Goal: Information Seeking & Learning: Learn about a topic

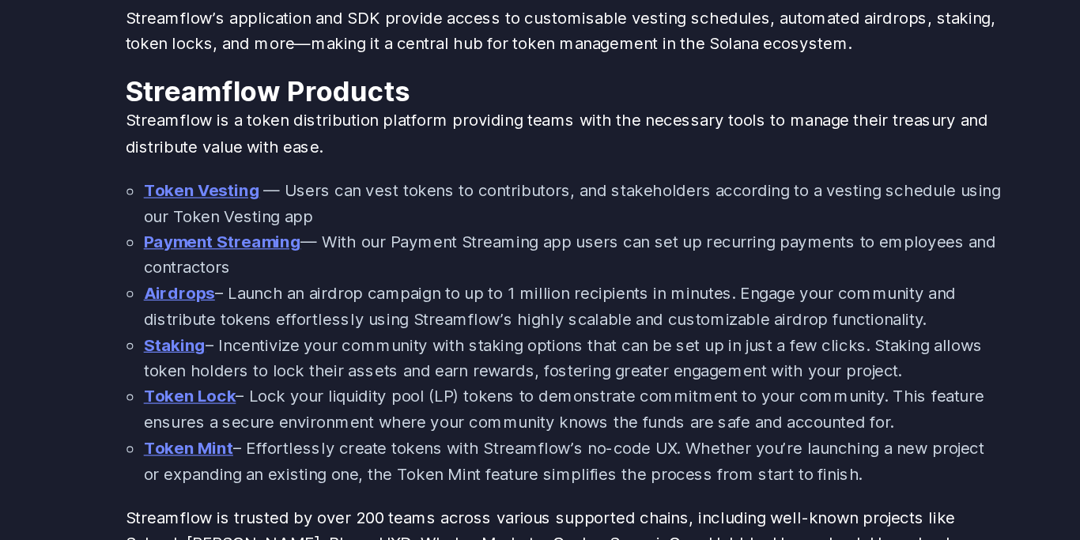
scroll to position [904, 0]
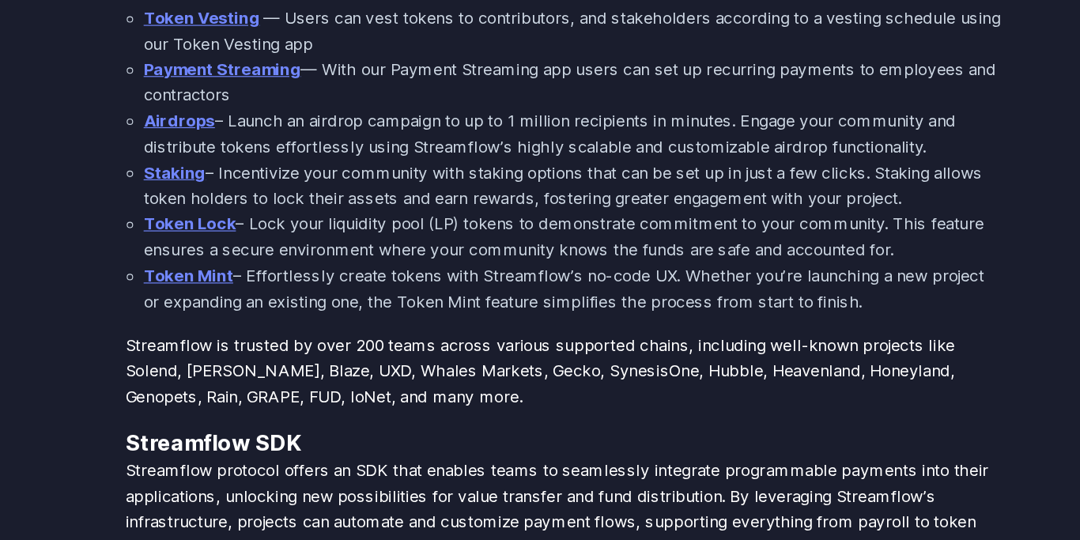
click at [205, 311] on link "Token Mint" at bounding box center [214, 311] width 77 height 17
click at [199, 262] on link "Token Lock" at bounding box center [216, 266] width 80 height 17
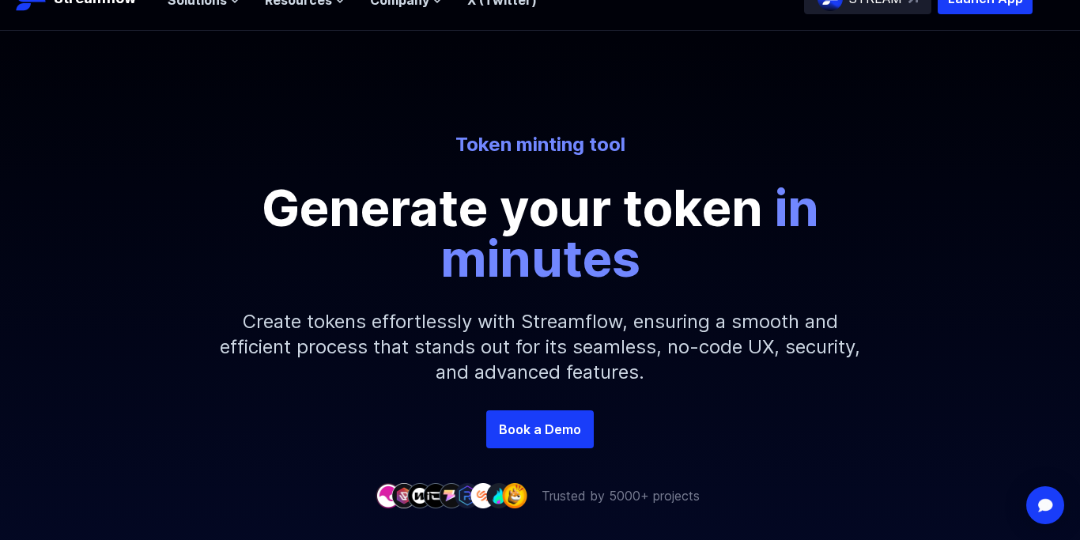
scroll to position [31, 0]
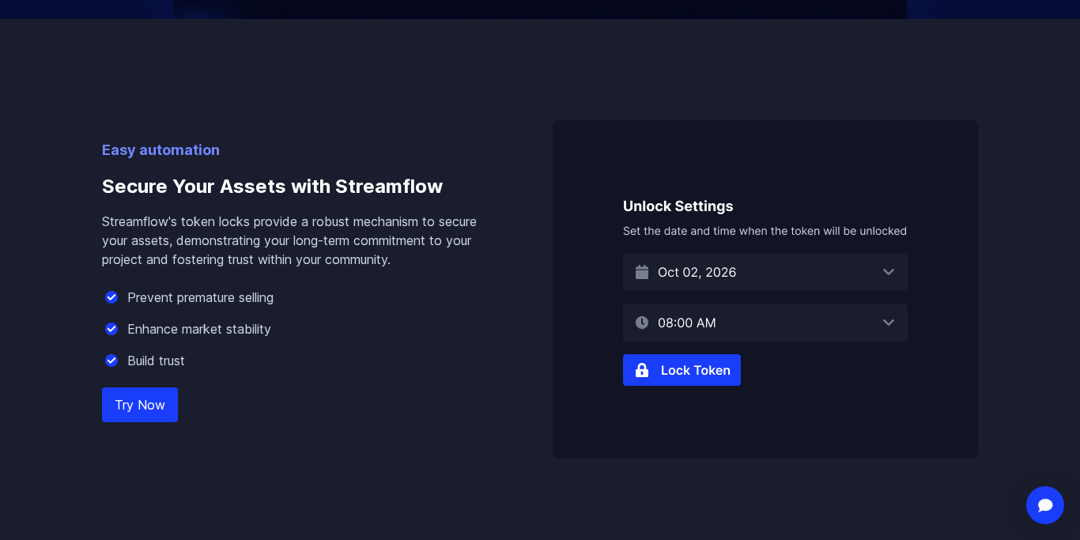
scroll to position [923, 0]
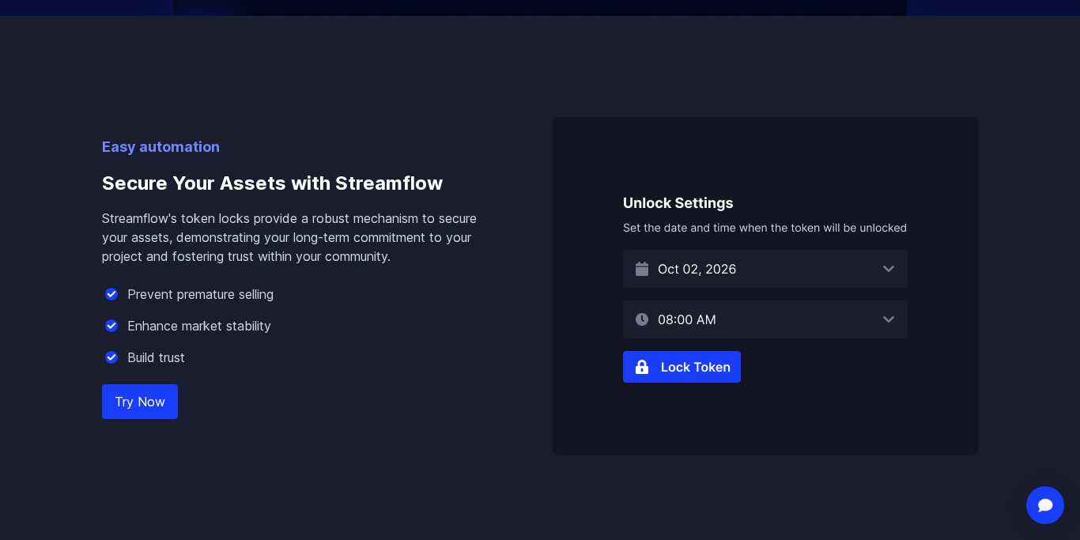
click at [888, 272] on img at bounding box center [764, 286] width 425 height 338
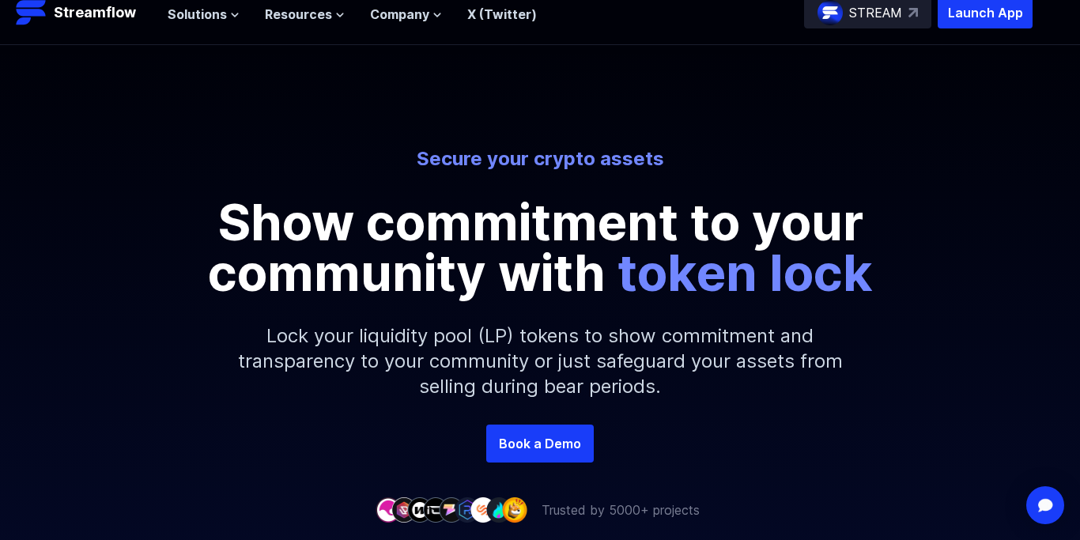
scroll to position [0, 0]
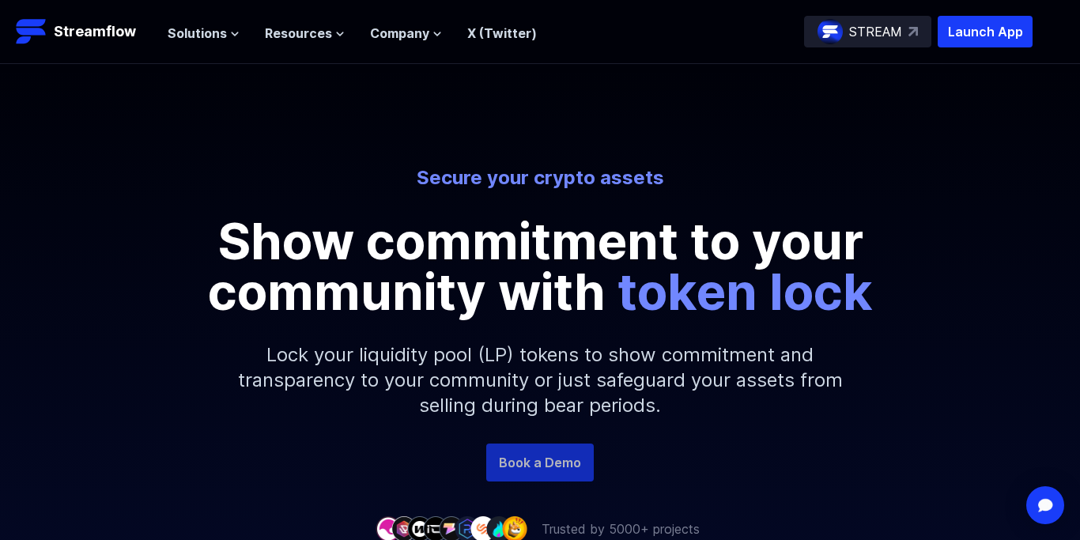
click at [520, 471] on link "Book a Demo" at bounding box center [539, 462] width 107 height 38
click at [224, 35] on button "Solutions" at bounding box center [204, 33] width 72 height 19
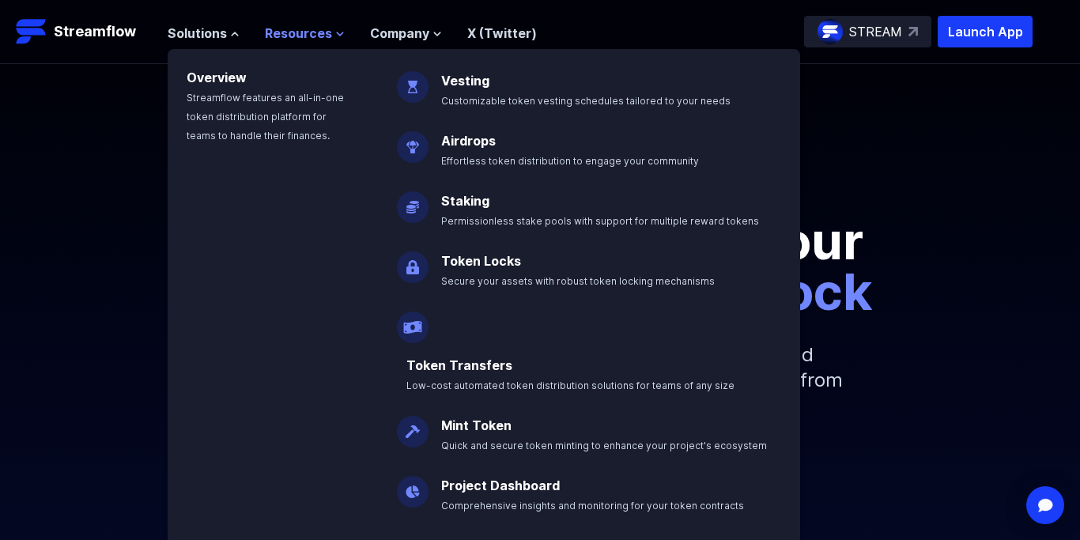
click at [337, 34] on icon at bounding box center [340, 33] width 6 height 3
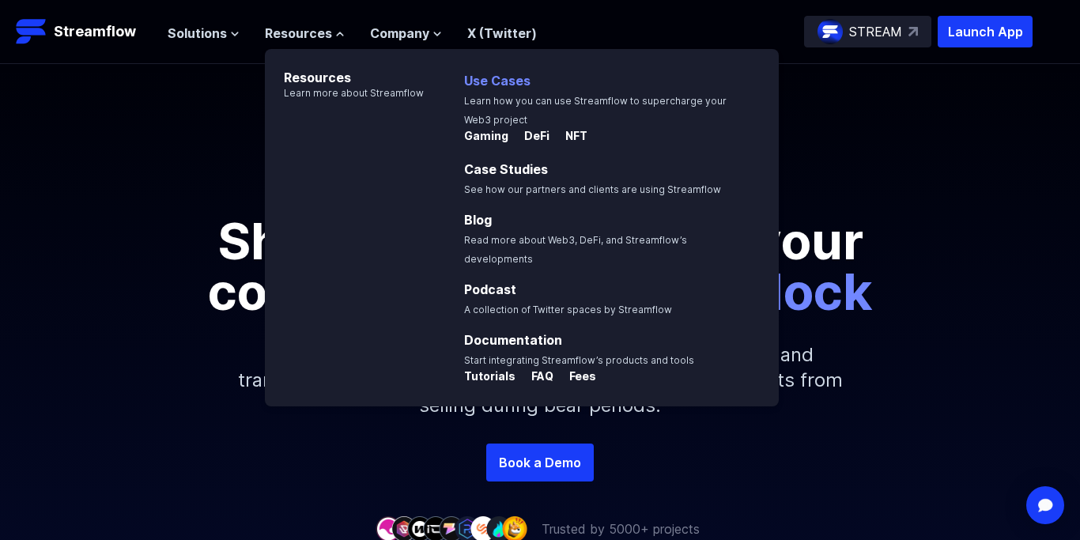
click at [501, 74] on link "Use Cases" at bounding box center [497, 81] width 66 height 16
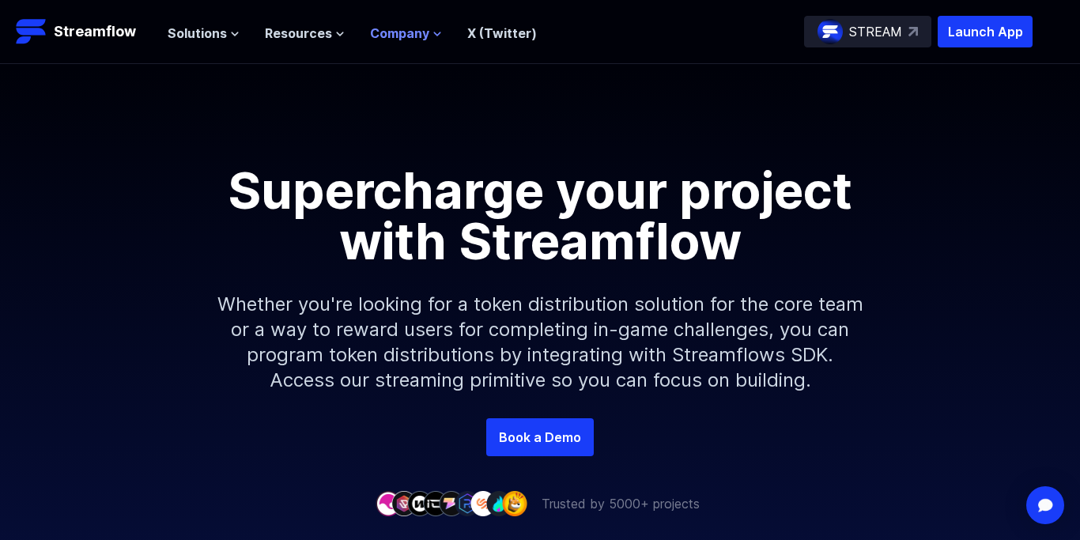
click at [432, 35] on icon at bounding box center [436, 33] width 9 height 9
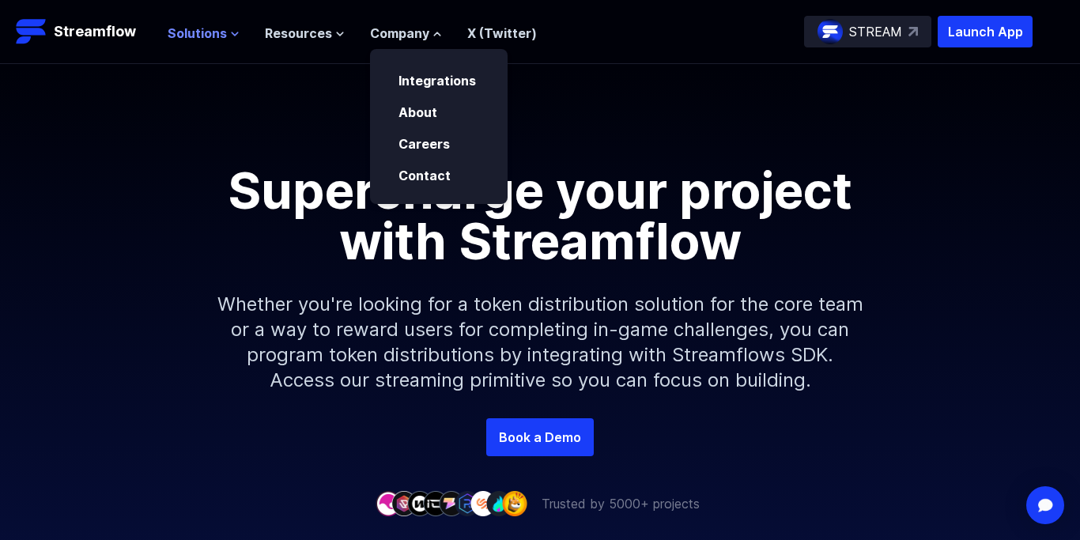
click at [218, 32] on span "Solutions" at bounding box center [197, 33] width 59 height 19
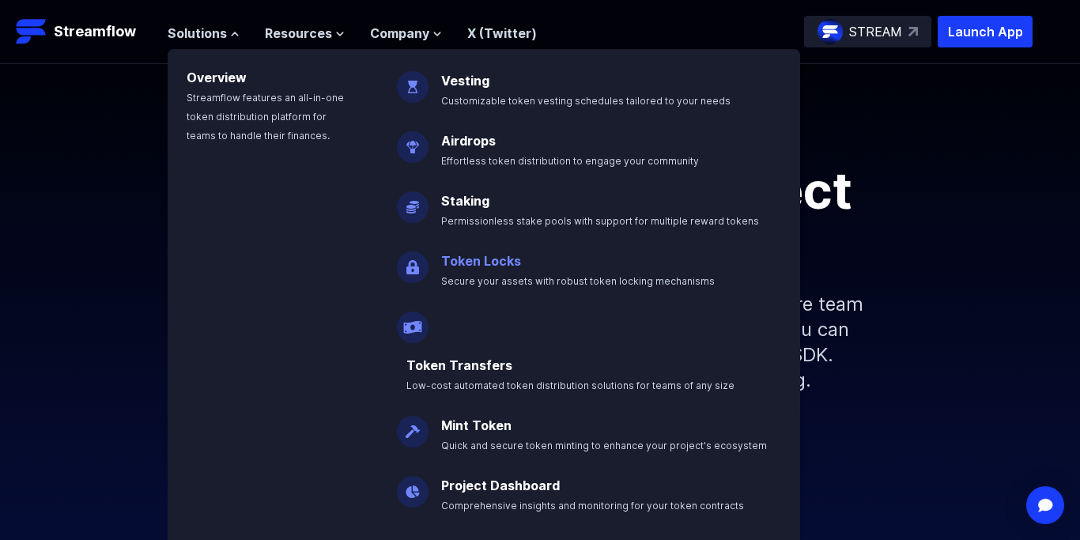
click at [488, 263] on link "Token Locks" at bounding box center [481, 261] width 80 height 16
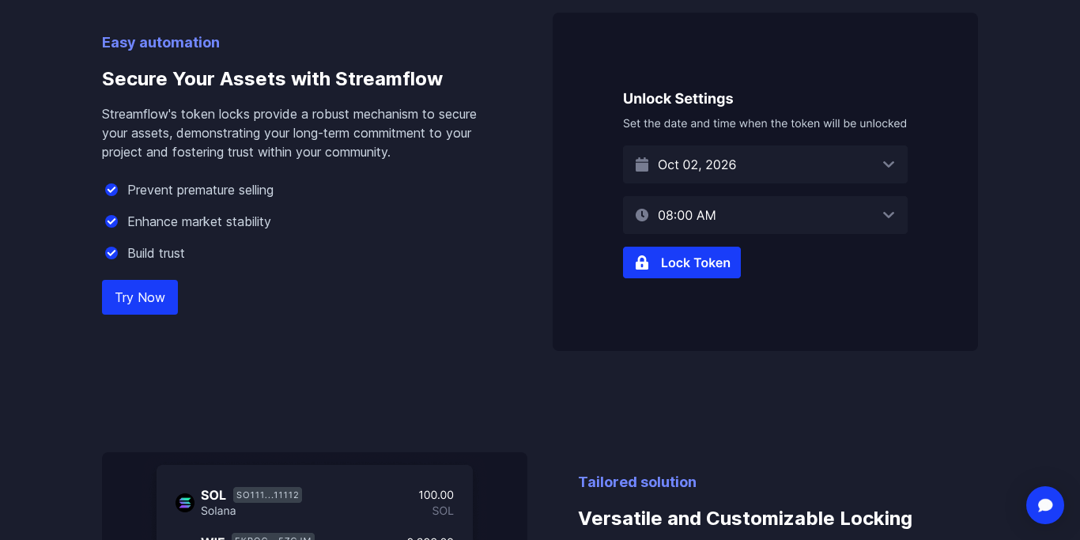
scroll to position [1029, 0]
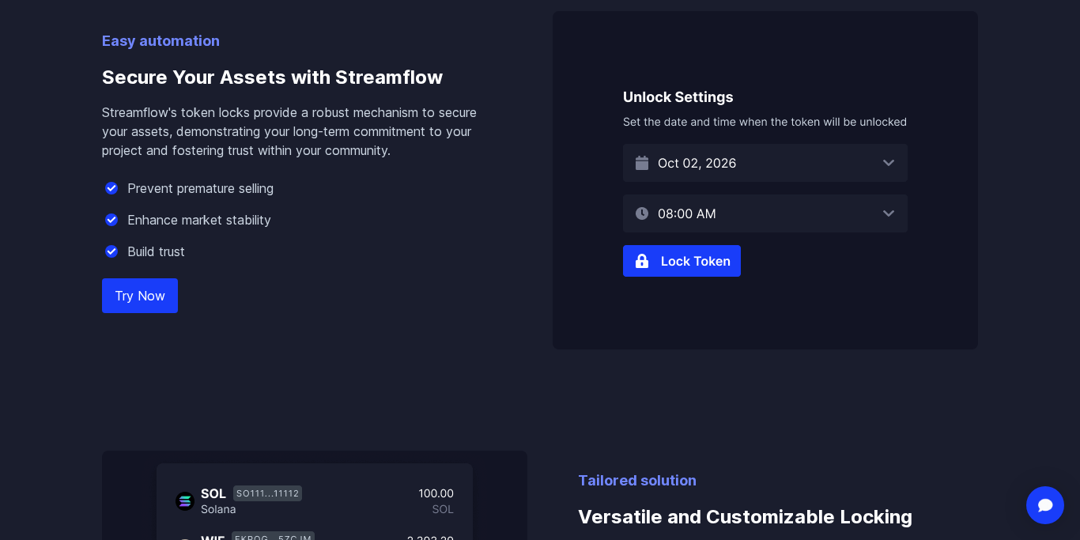
click at [127, 298] on link "Try Now" at bounding box center [140, 295] width 76 height 35
